Goal: Task Accomplishment & Management: Use online tool/utility

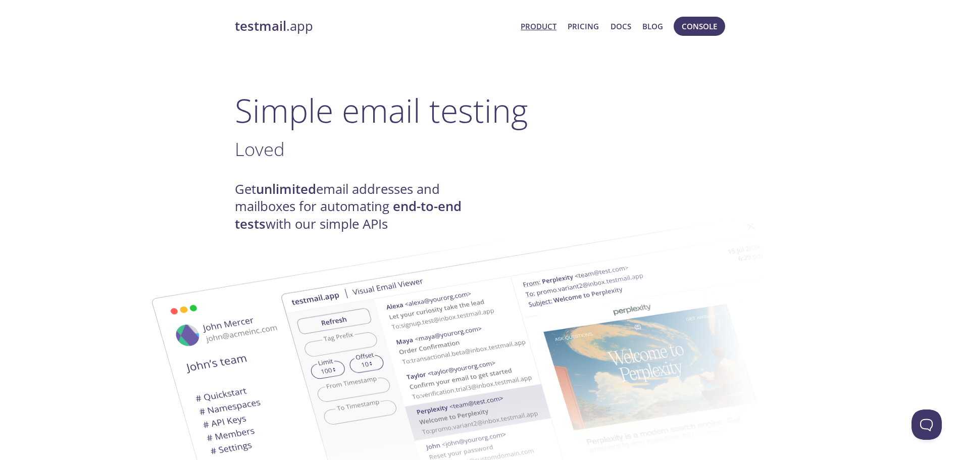
click at [540, 31] on link "Product" at bounding box center [539, 26] width 36 height 13
click at [693, 17] on button "Console" at bounding box center [700, 26] width 52 height 19
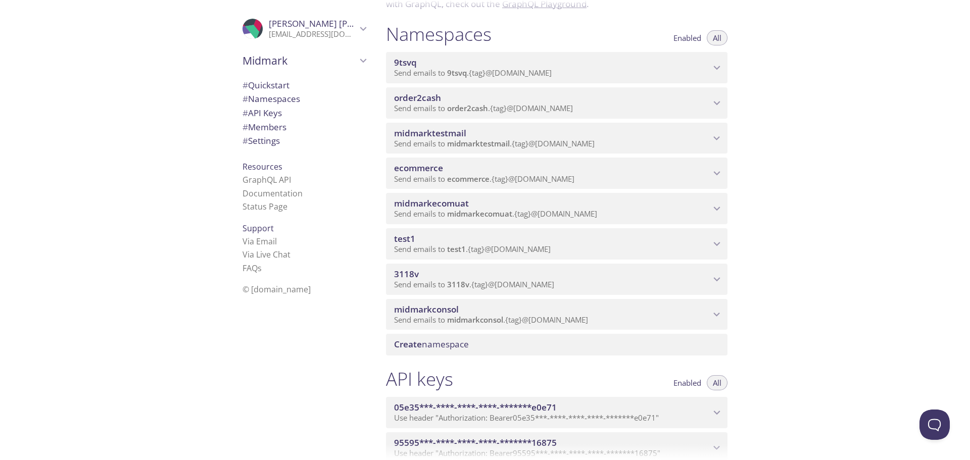
scroll to position [152, 0]
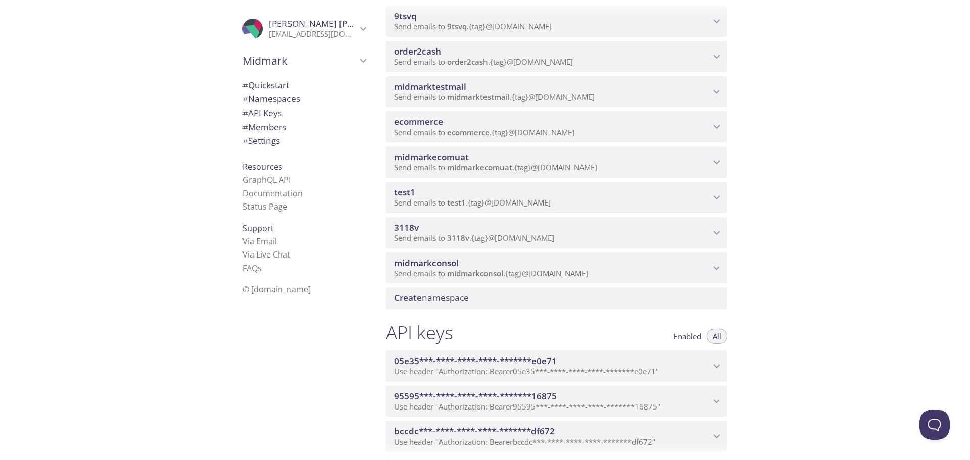
drag, startPoint x: 464, startPoint y: 262, endPoint x: 384, endPoint y: 260, distance: 80.4
click at [384, 260] on div "Namespaces Enabled All 9tsvq Send emails to 9tsvq . {tag} @inbox.testmail.app E…" at bounding box center [557, 142] width 358 height 345
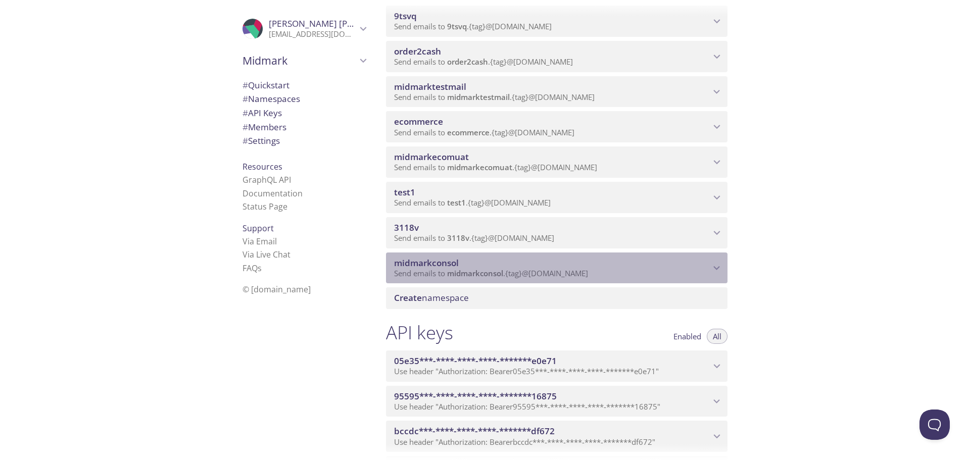
click at [391, 264] on div "midmarkconsol Send emails to midmarkconsol . {tag} @[DOMAIN_NAME]" at bounding box center [557, 268] width 342 height 31
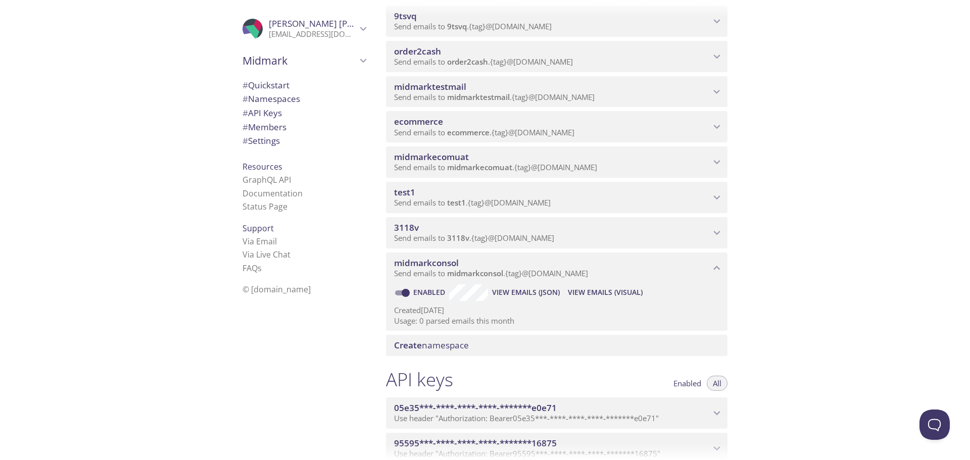
drag, startPoint x: 489, startPoint y: 254, endPoint x: 399, endPoint y: 264, distance: 90.0
click at [398, 264] on div "midmarkconsol Send emails to midmarkconsol . {tag} @[DOMAIN_NAME]" at bounding box center [557, 268] width 342 height 31
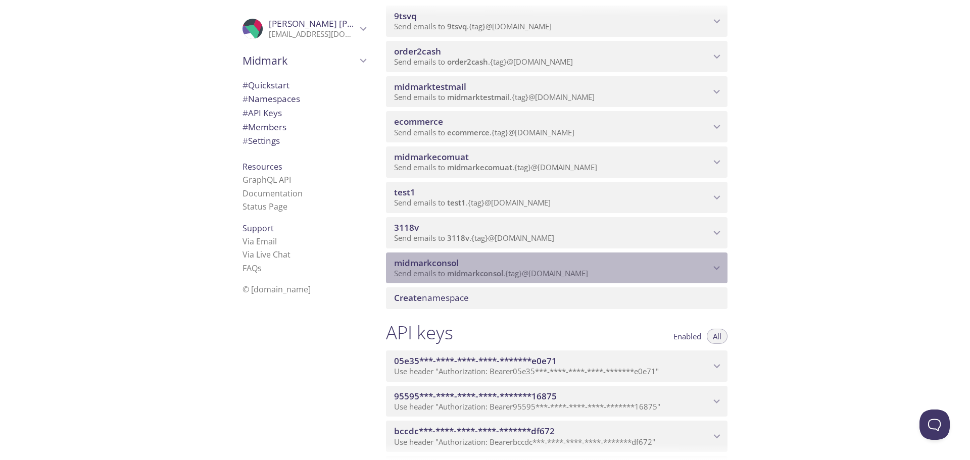
click at [411, 263] on span "midmarkconsol" at bounding box center [426, 263] width 65 height 12
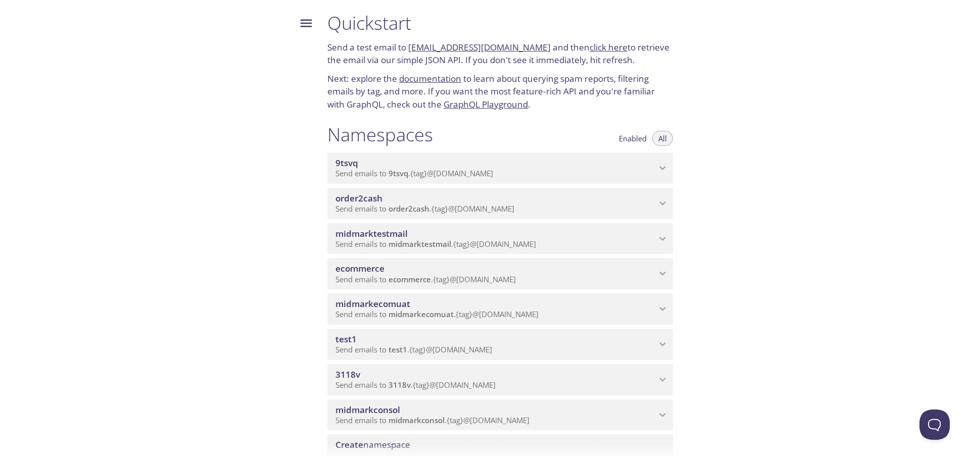
drag, startPoint x: 447, startPoint y: 263, endPoint x: 391, endPoint y: 279, distance: 57.9
click at [439, 276] on html ".cls-1 { fill: #6d5ca8; } .cls-2 { fill: #3fc191; } .cls-3 { fill: #3b4752; } .…" at bounding box center [485, 230] width 970 height 460
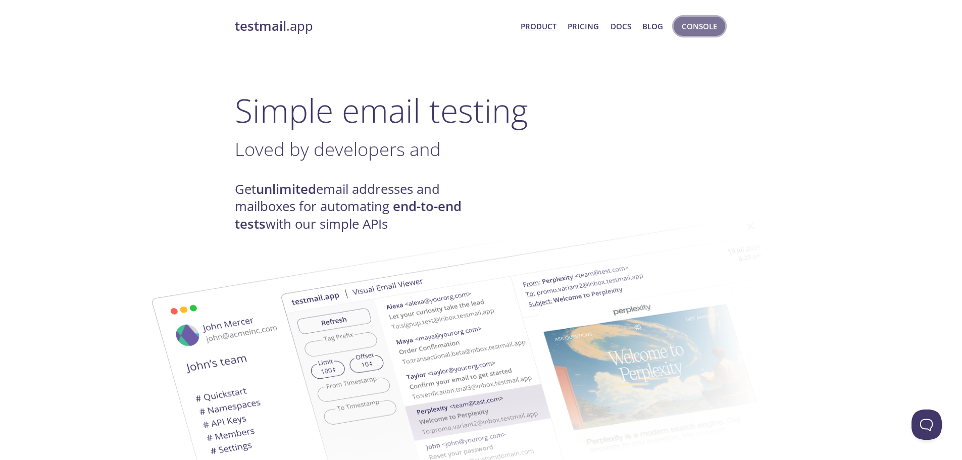
click at [694, 28] on span "Console" at bounding box center [699, 26] width 35 height 13
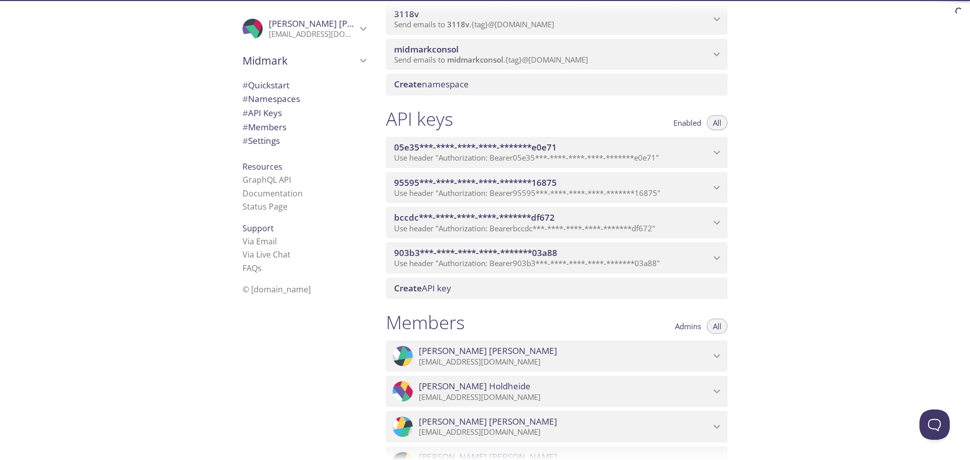
scroll to position [354, 0]
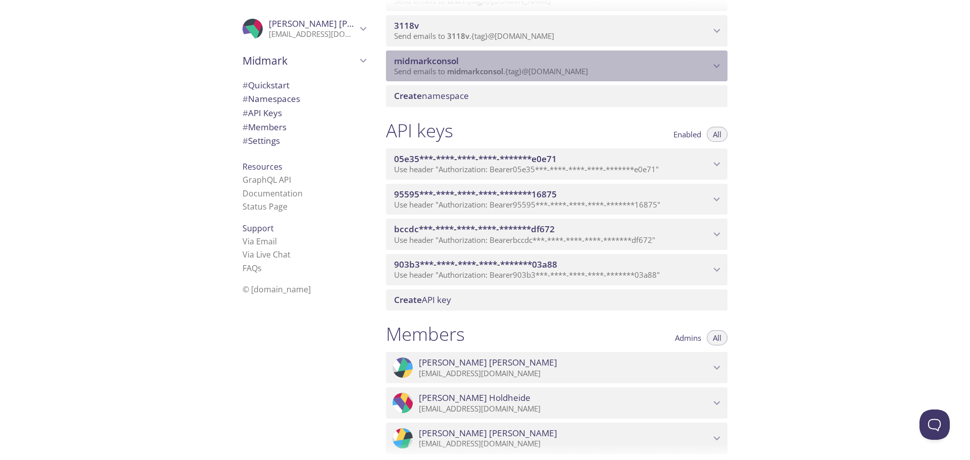
click at [712, 69] on icon "midmarkconsol namespace" at bounding box center [716, 66] width 13 height 13
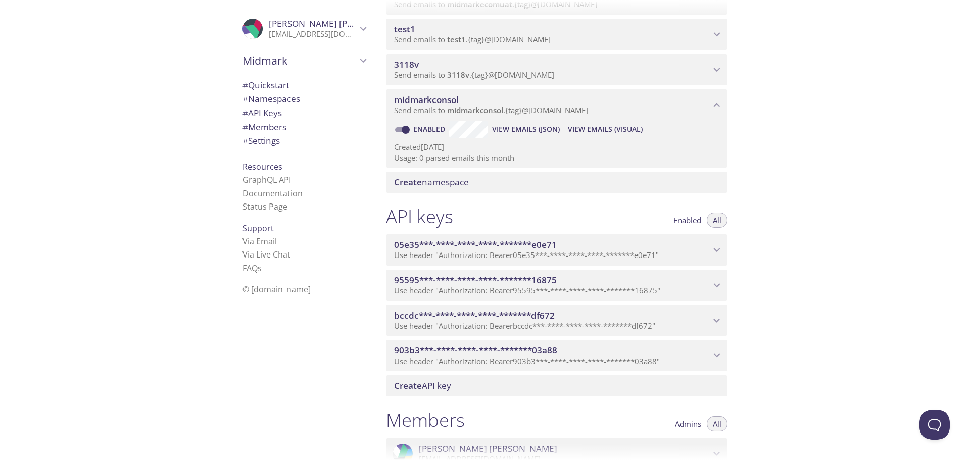
scroll to position [303, 0]
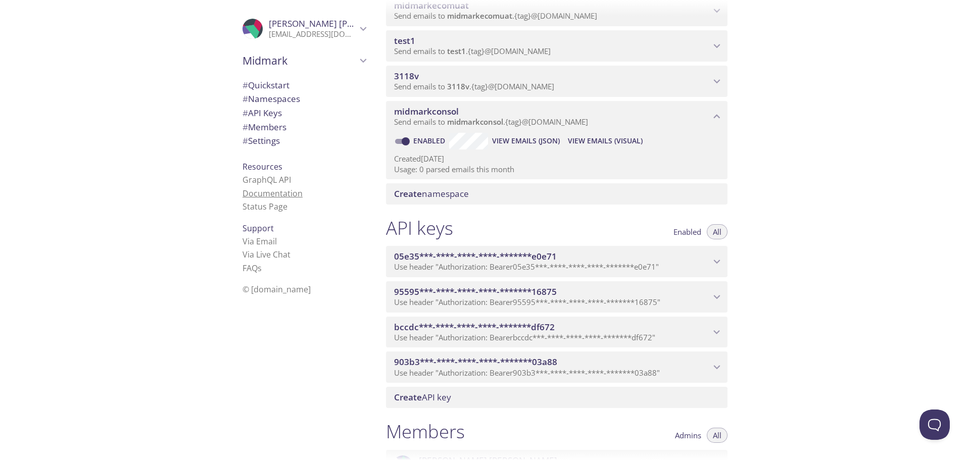
click at [251, 188] on link "Documentation" at bounding box center [273, 193] width 60 height 11
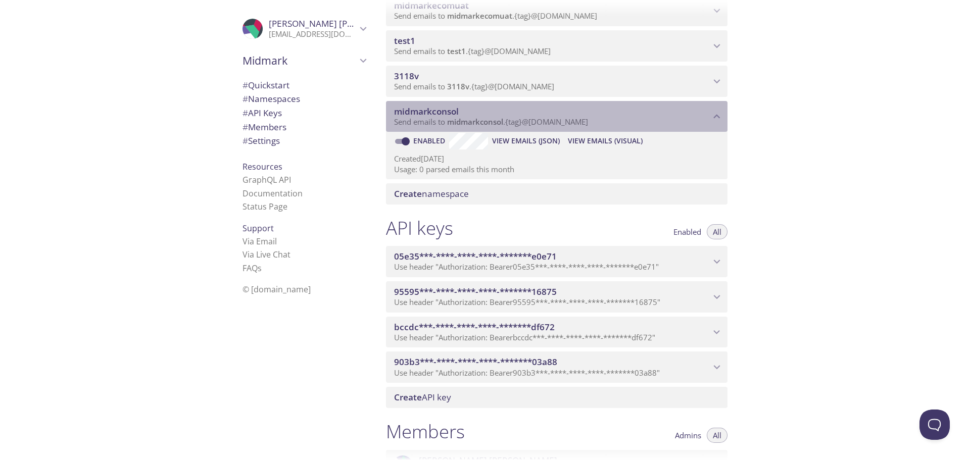
drag, startPoint x: 443, startPoint y: 119, endPoint x: 608, endPoint y: 117, distance: 165.2
click at [608, 117] on p "Send emails to midmarkconsol . {tag} @inbox.testmail.app" at bounding box center [552, 122] width 316 height 10
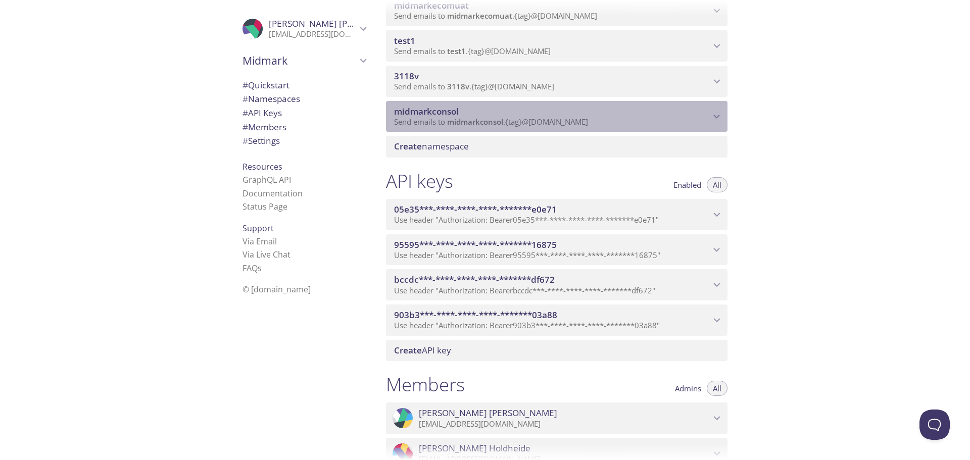
drag, startPoint x: 598, startPoint y: 120, endPoint x: 498, endPoint y: 121, distance: 100.0
click at [498, 121] on p "Send emails to midmarkconsol . {tag} @inbox.testmail.app" at bounding box center [552, 122] width 316 height 10
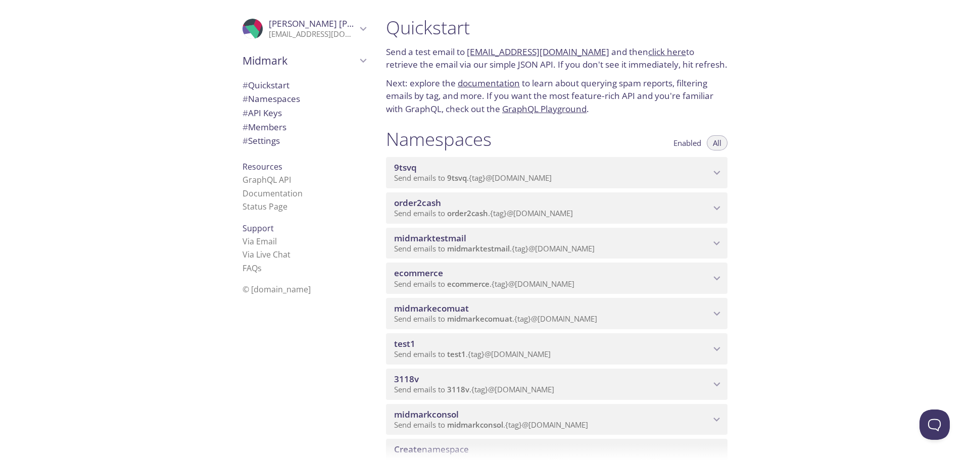
scroll to position [202, 0]
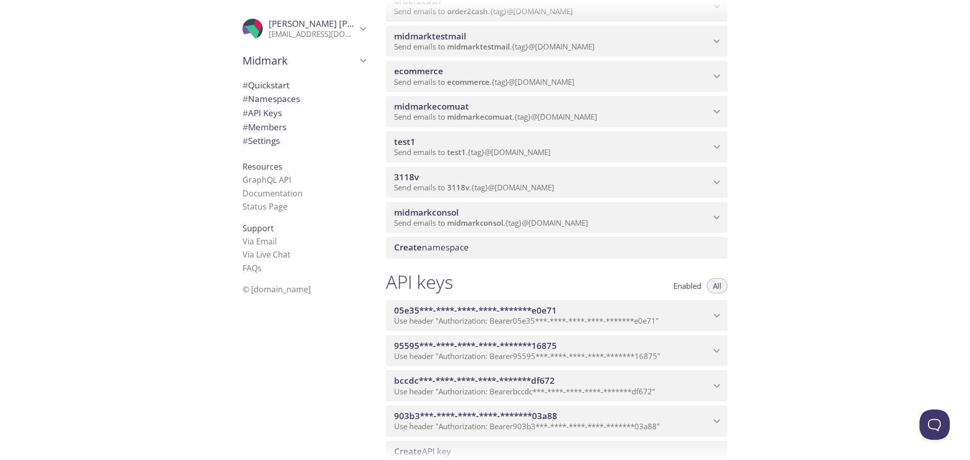
click at [604, 212] on span "midmarkconsol" at bounding box center [552, 212] width 316 height 11
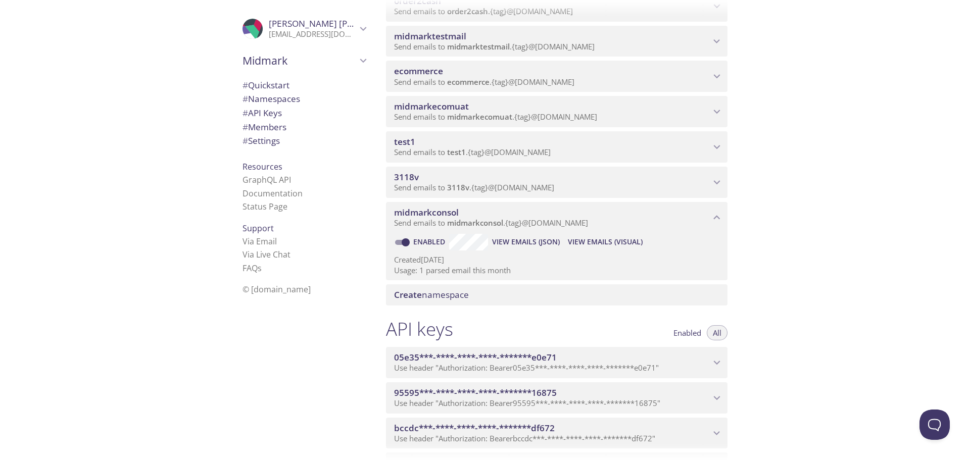
click at [571, 244] on span "View Emails (Visual)" at bounding box center [605, 242] width 75 height 12
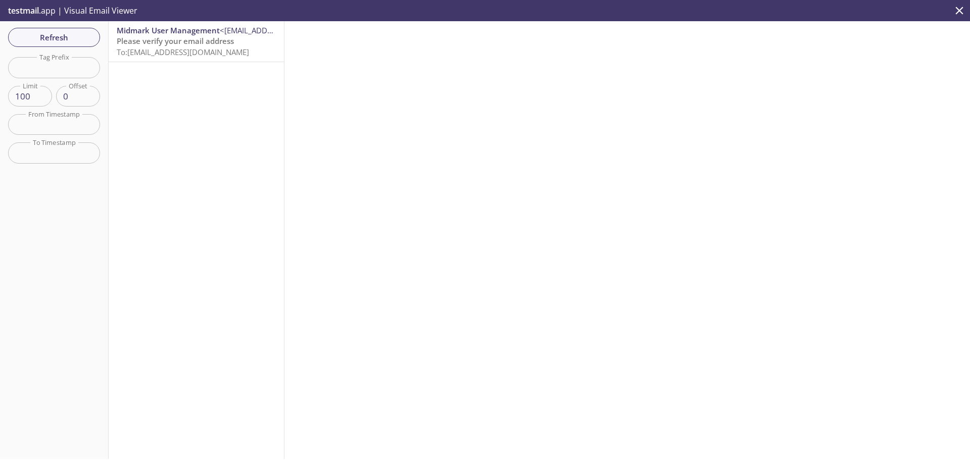
click at [160, 38] on span "Please verify your email address" at bounding box center [175, 41] width 117 height 10
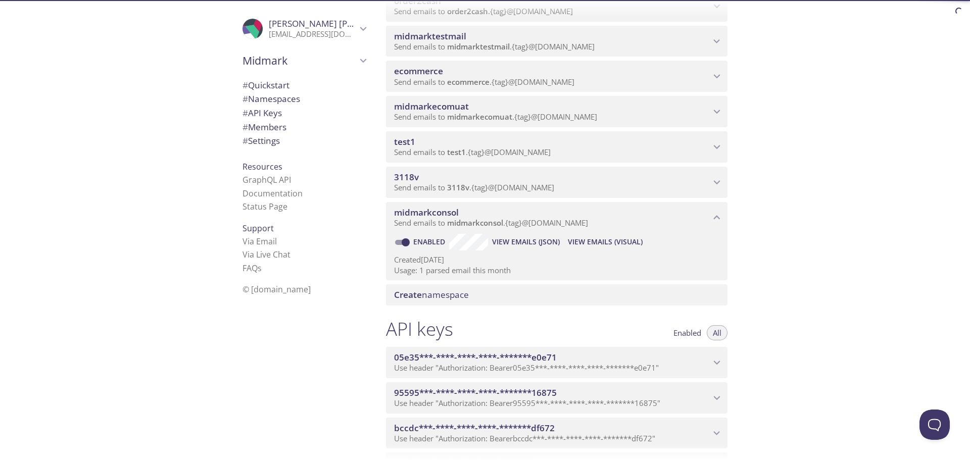
click at [518, 239] on span "View Emails (JSON)" at bounding box center [526, 242] width 68 height 12
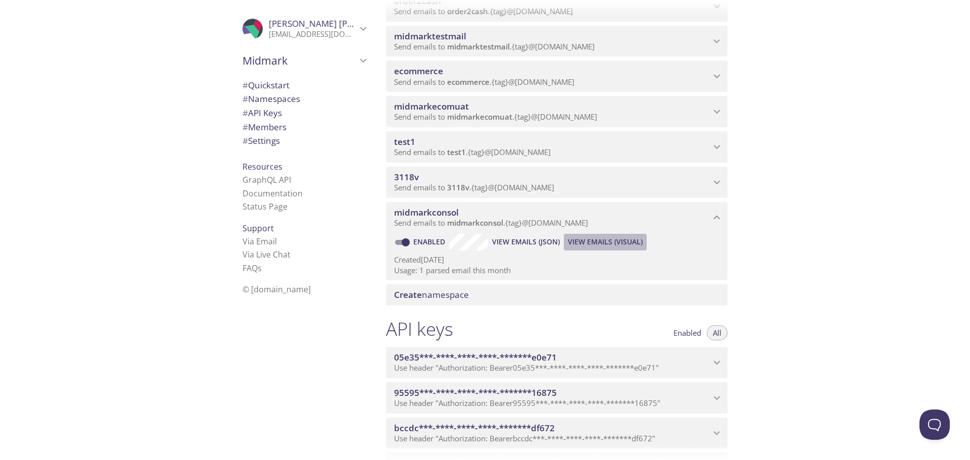
click at [574, 244] on span "View Emails (Visual)" at bounding box center [605, 242] width 75 height 12
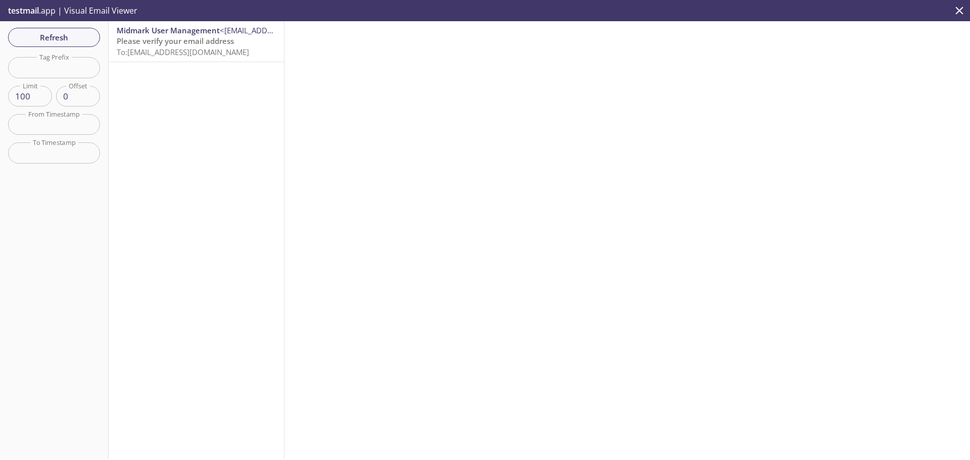
click at [199, 53] on span "To: midmarkconsol.thilgeman@inbox.testmail.app" at bounding box center [183, 52] width 132 height 10
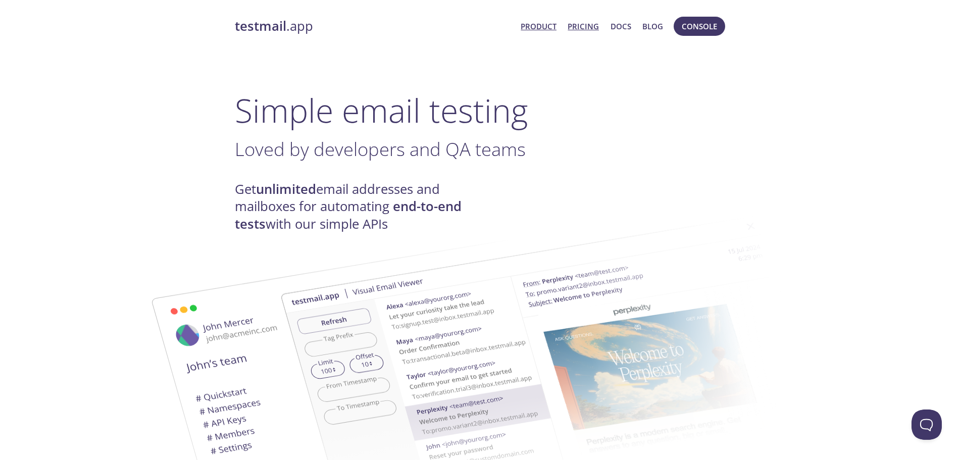
click at [576, 21] on link "Pricing" at bounding box center [583, 26] width 31 height 13
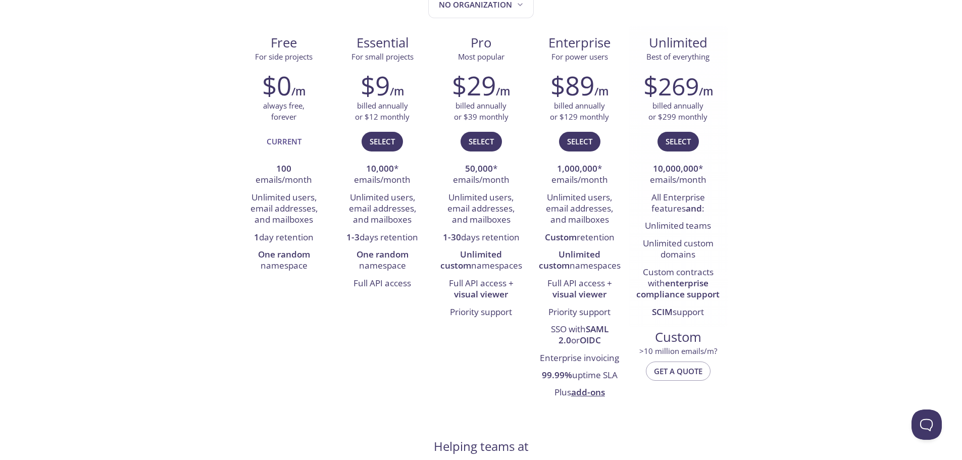
scroll to position [152, 0]
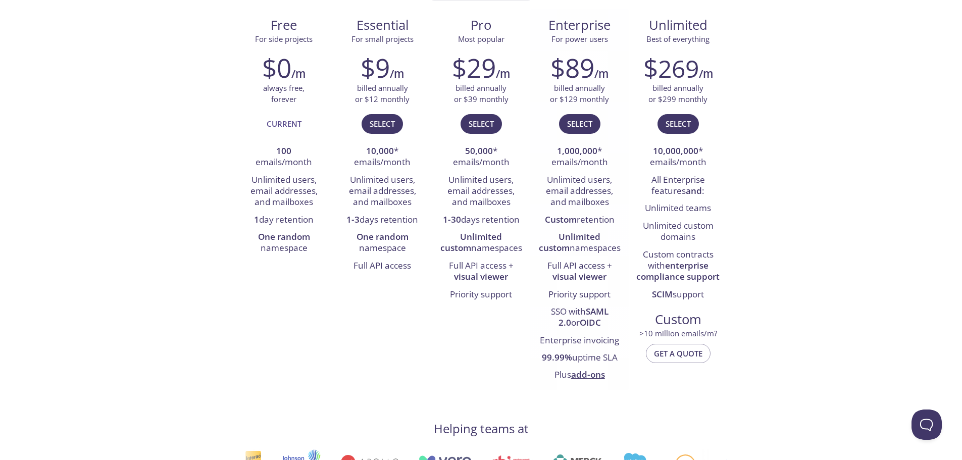
click at [583, 379] on link "add-ons" at bounding box center [588, 375] width 34 height 12
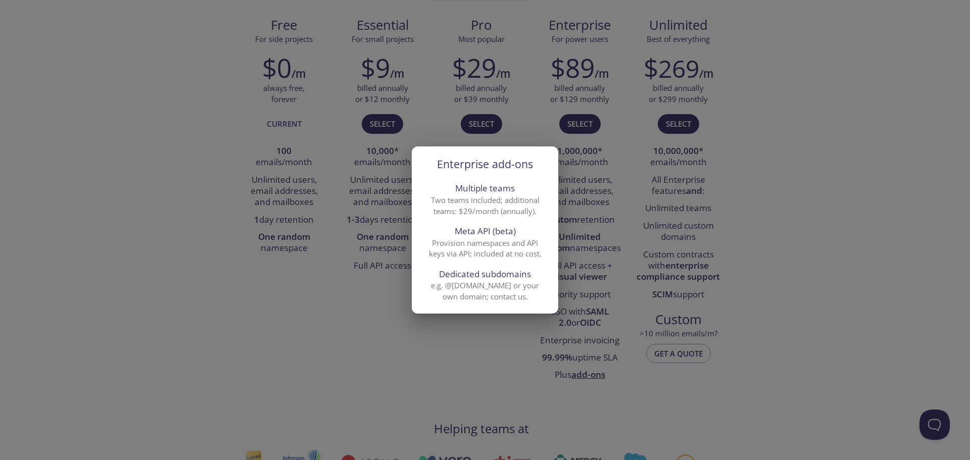
click at [306, 331] on div "Enterprise add-ons Multiple teams Two teams included; additional teams: $29/mon…" at bounding box center [485, 230] width 970 height 460
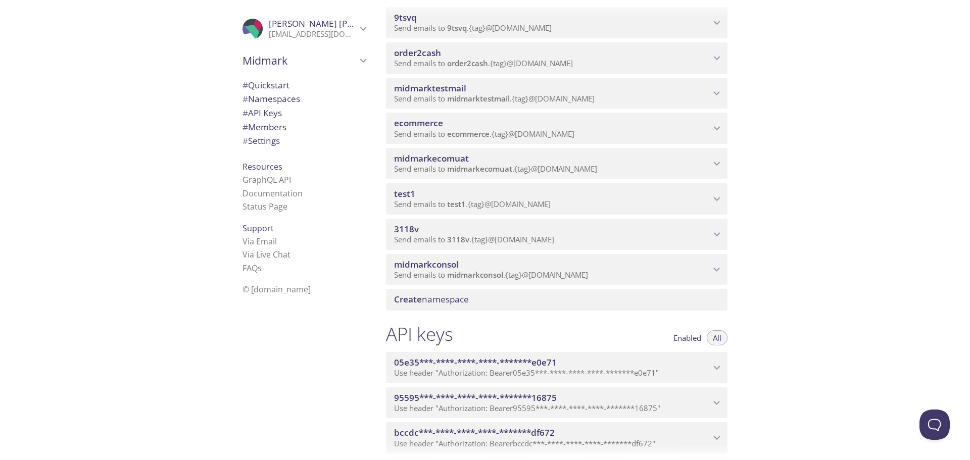
scroll to position [152, 0]
click at [565, 289] on div "Create namespace" at bounding box center [557, 297] width 342 height 21
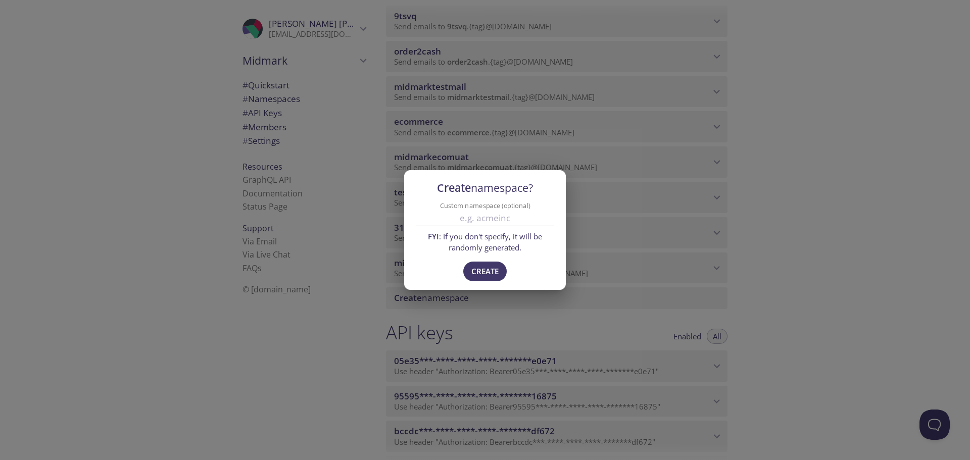
click at [716, 269] on div "Create namespace? Custom namespace (optional) FYI : If you don't specify, it wi…" at bounding box center [485, 230] width 970 height 460
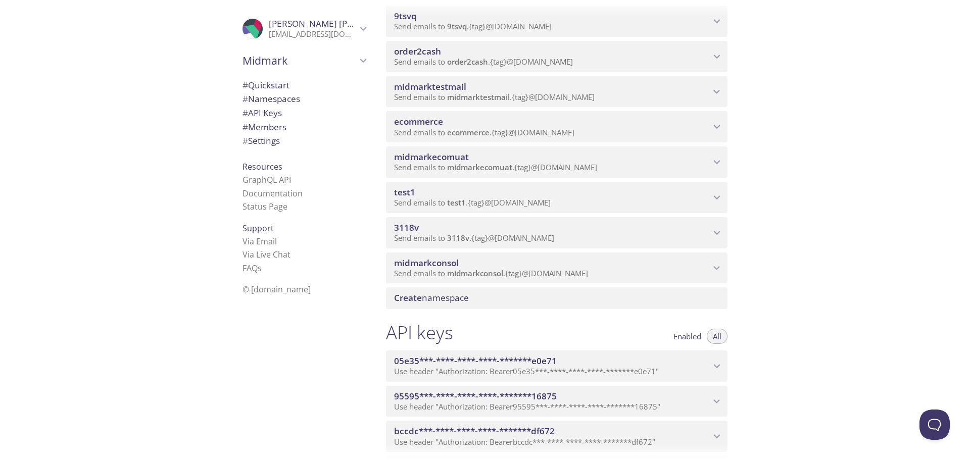
click at [701, 256] on div "midmarkconsol Send emails to midmarkconsol . {tag} @[DOMAIN_NAME]" at bounding box center [557, 268] width 342 height 31
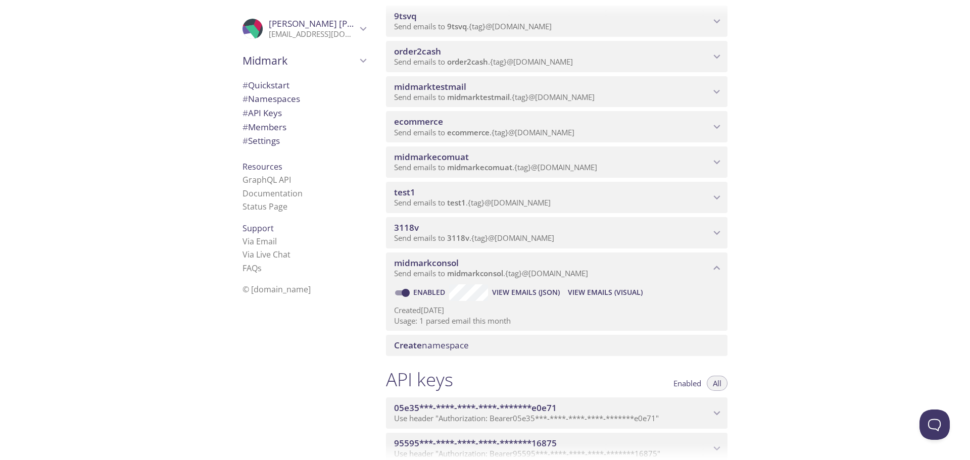
click at [602, 287] on span "View Emails (Visual)" at bounding box center [605, 292] width 75 height 12
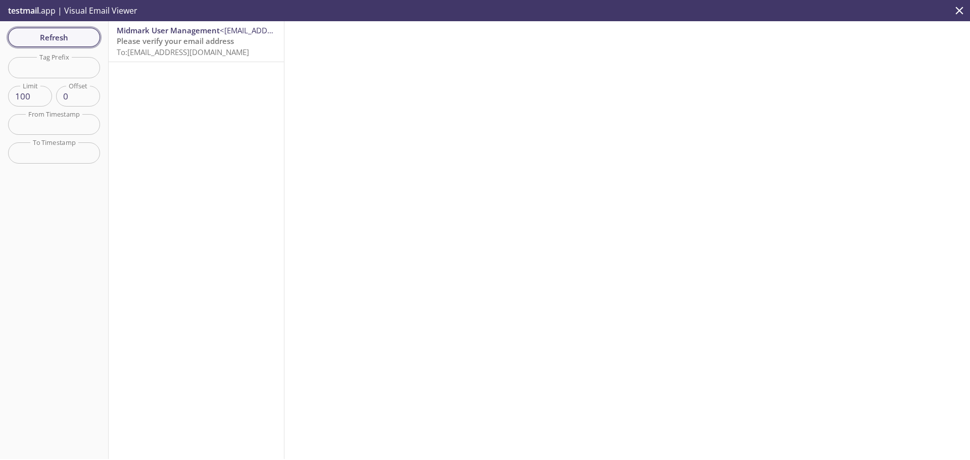
click at [32, 39] on span "Refresh" at bounding box center [54, 37] width 76 height 13
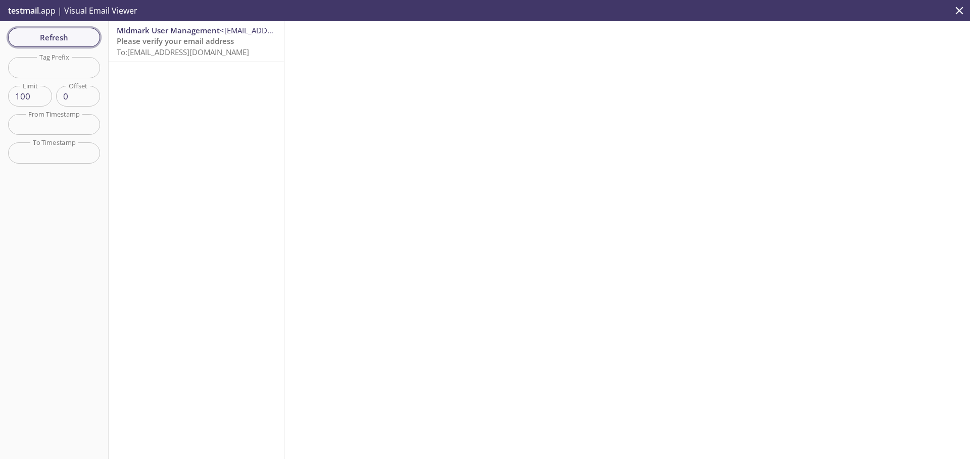
click at [32, 39] on span "Refresh" at bounding box center [54, 37] width 76 height 13
click at [32, 39] on div "Refresh Filters Tag Prefix Tag Prefix Limit 100 Limit Offset 0 Offset From Time…" at bounding box center [54, 240] width 109 height 438
click at [32, 39] on span "Refresh" at bounding box center [54, 37] width 76 height 13
